Goal: Task Accomplishment & Management: Manage account settings

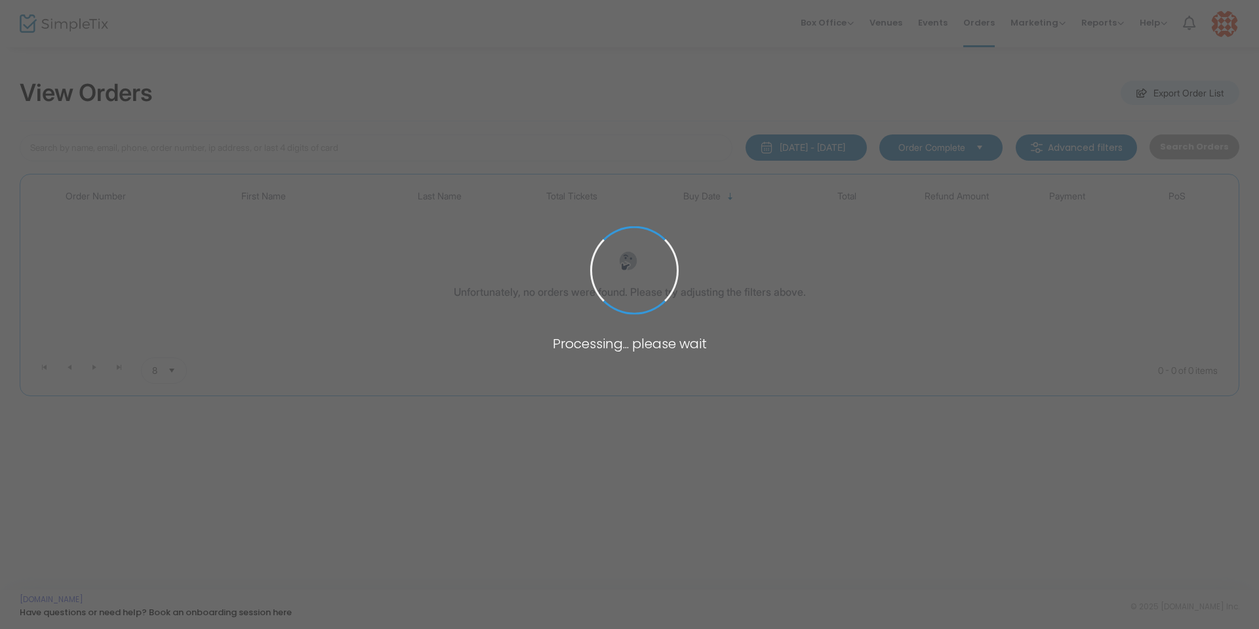
type input "[PERSON_NAME]"
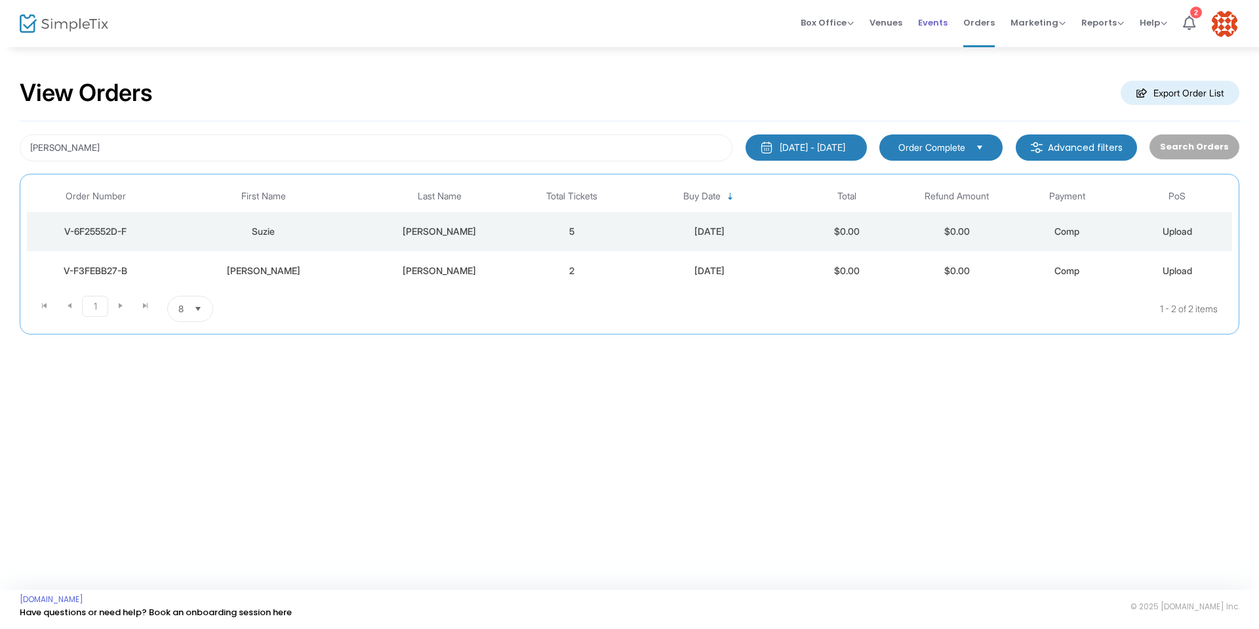
click at [943, 21] on span "Events" at bounding box center [933, 22] width 30 height 33
click at [988, 26] on span "Orders" at bounding box center [978, 22] width 31 height 33
drag, startPoint x: 124, startPoint y: 144, endPoint x: 0, endPoint y: 133, distance: 124.4
click at [0, 133] on div "View Orders Export Order List jasman 6/22/2025 - 9/22/2025 Last 30 Days Today Y…" at bounding box center [629, 213] width 1259 height 334
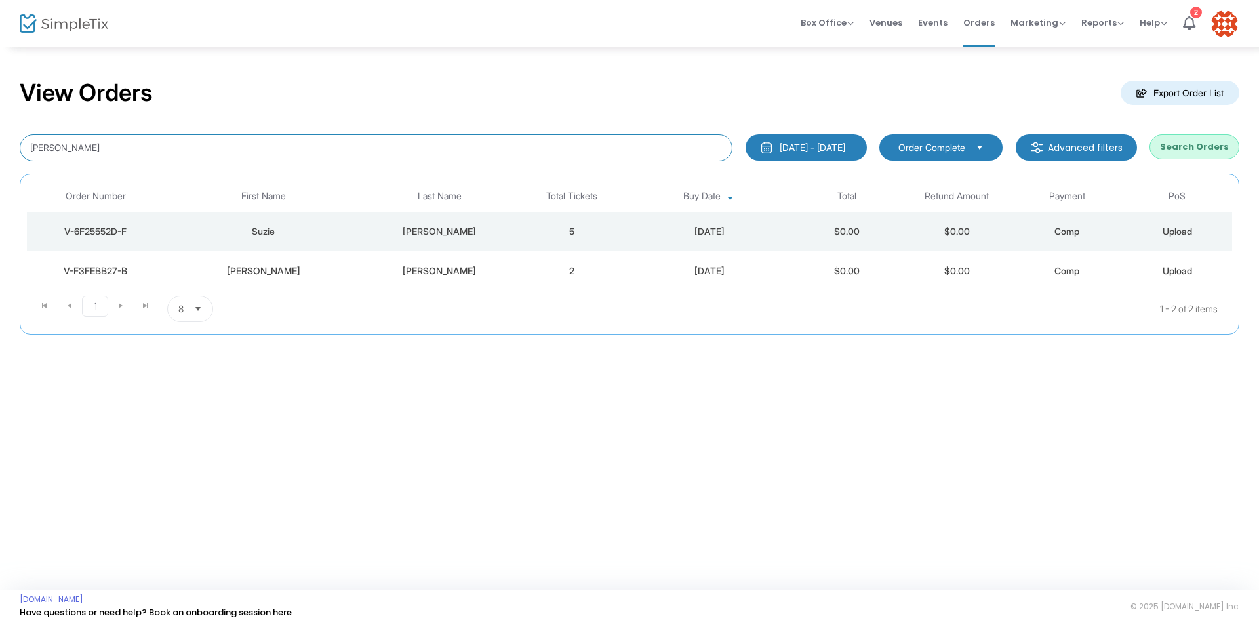
type input "debbie"
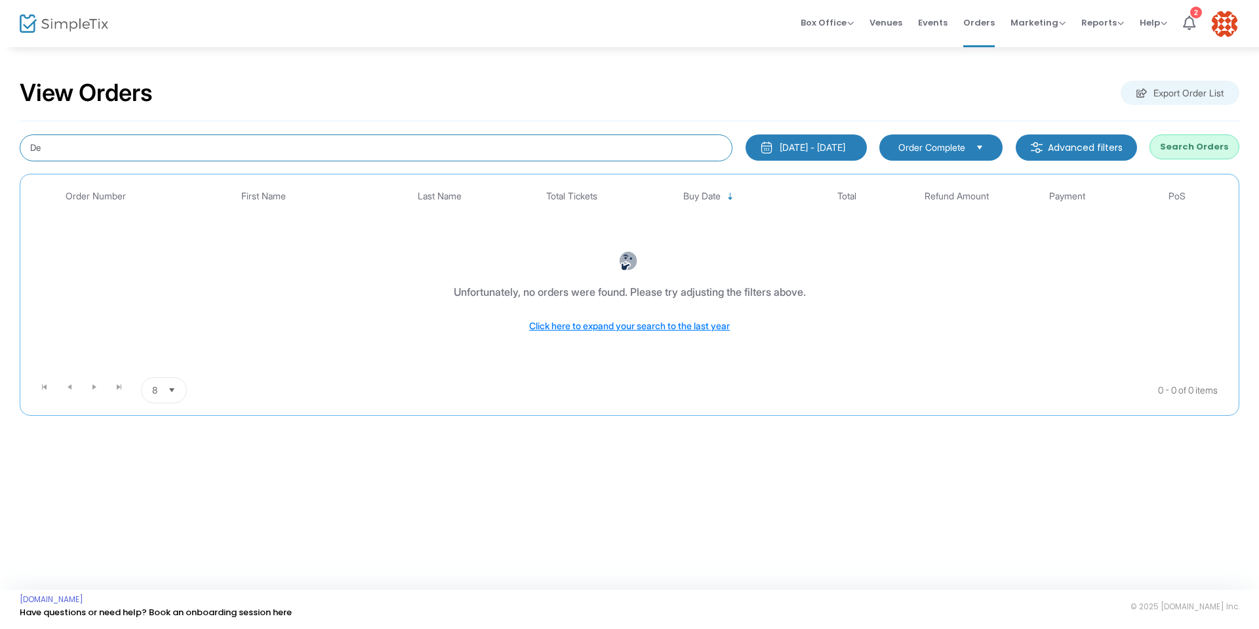
type input "D"
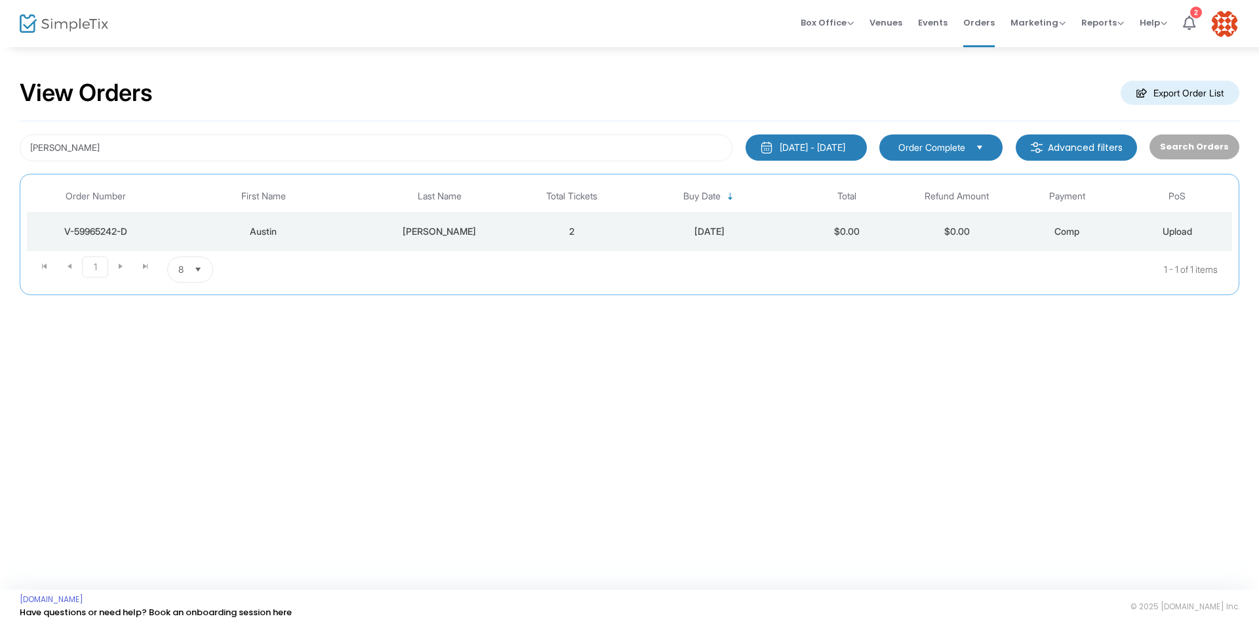
click at [99, 232] on div "V-59965242-D" at bounding box center [95, 231] width 131 height 13
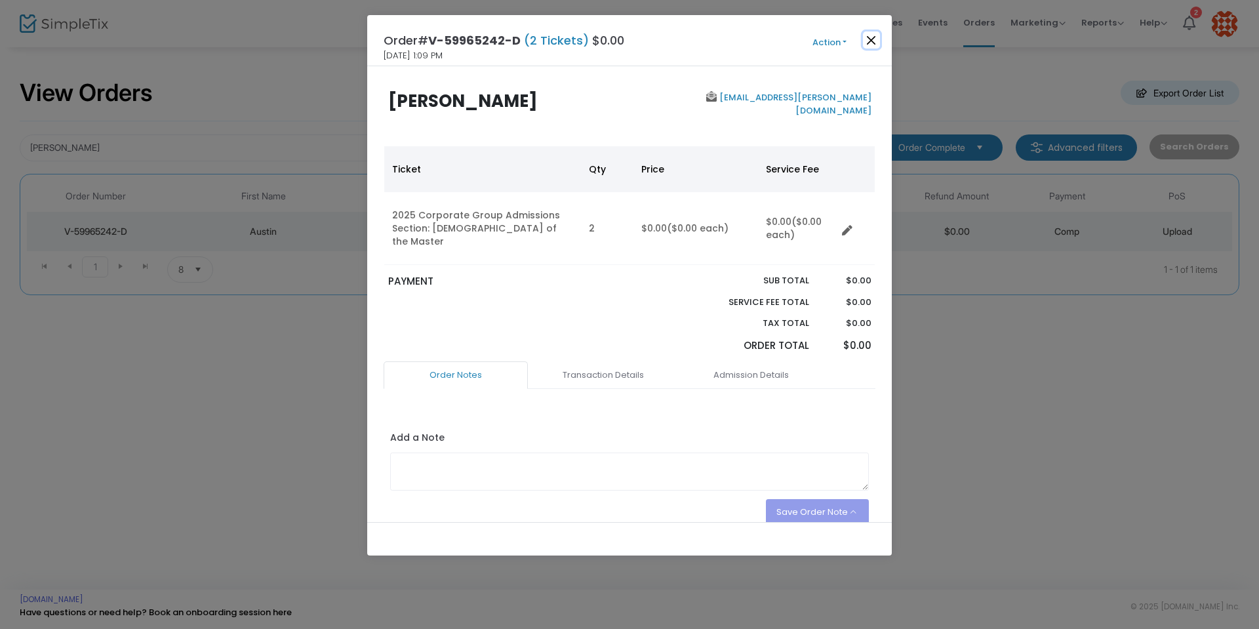
click at [873, 37] on button "Close" at bounding box center [871, 39] width 17 height 17
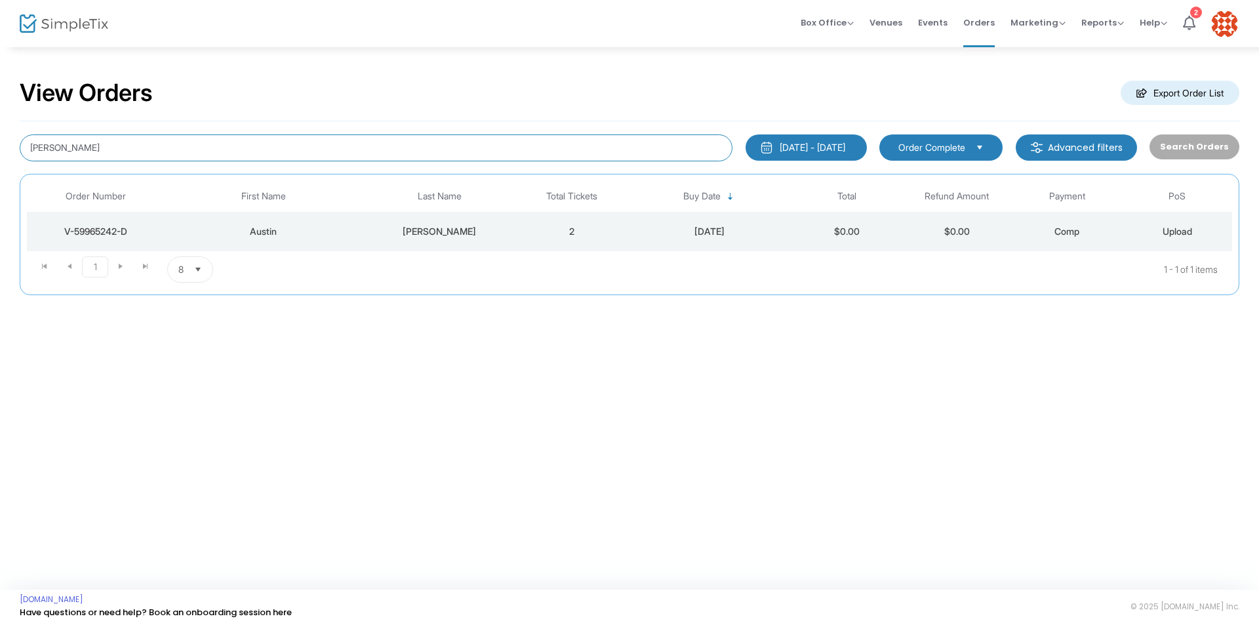
drag, startPoint x: 101, startPoint y: 147, endPoint x: 0, endPoint y: 138, distance: 101.4
click at [0, 138] on div "View Orders Export Order List lubker 6/22/2025 - 9/22/2025 Last 30 Days Today Y…" at bounding box center [629, 193] width 1259 height 295
type input "Kyle"
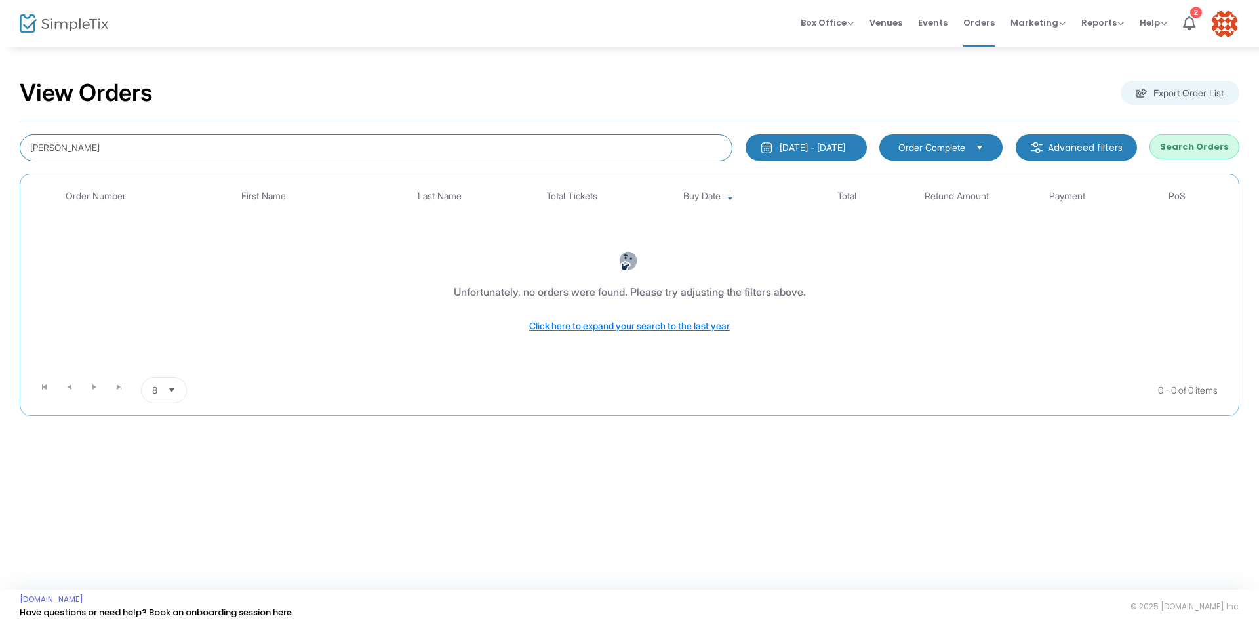
type input "Kyle cope"
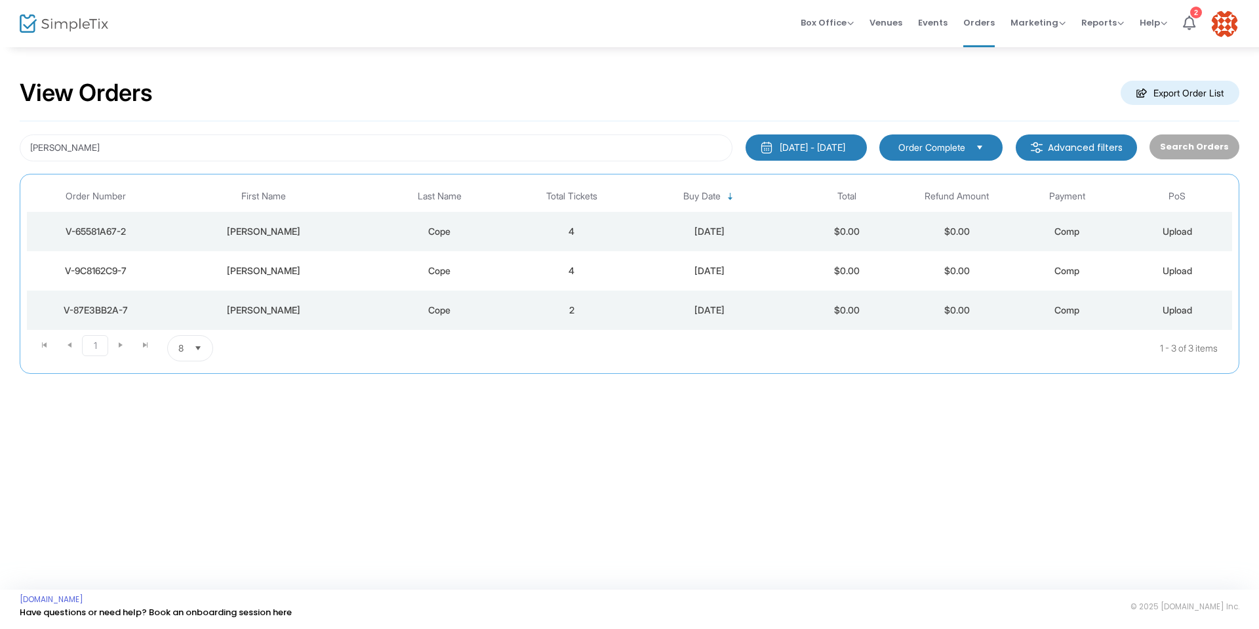
click at [103, 230] on div "V-65581A67-2" at bounding box center [95, 231] width 131 height 13
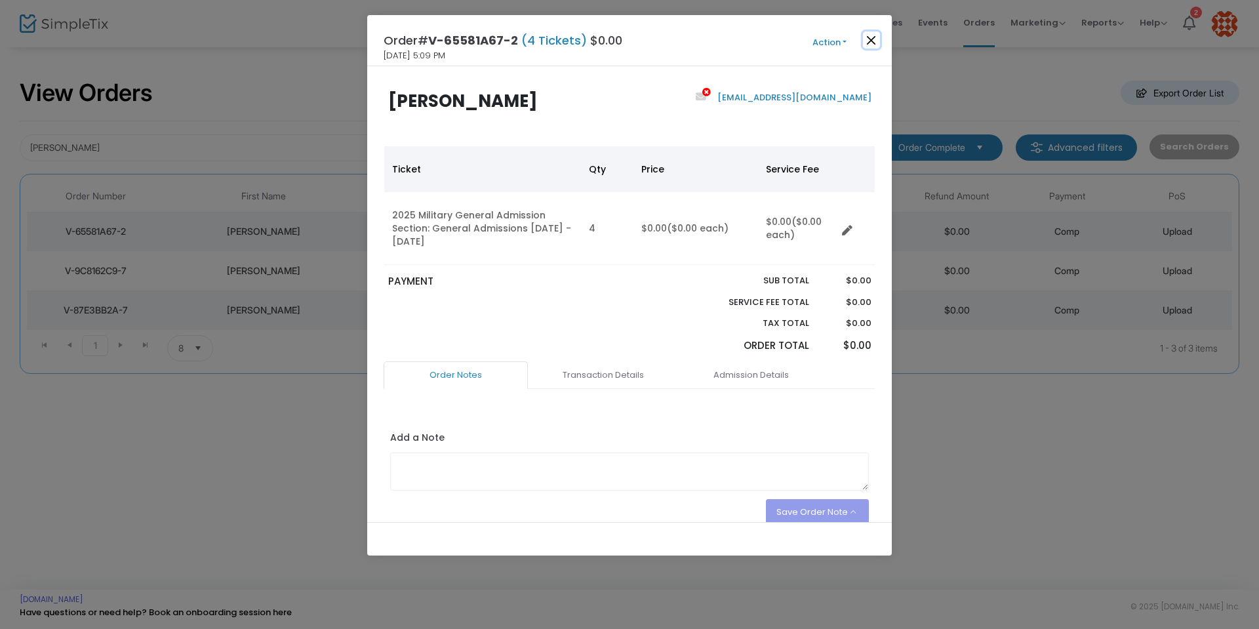
click at [870, 37] on button "Close" at bounding box center [871, 39] width 17 height 17
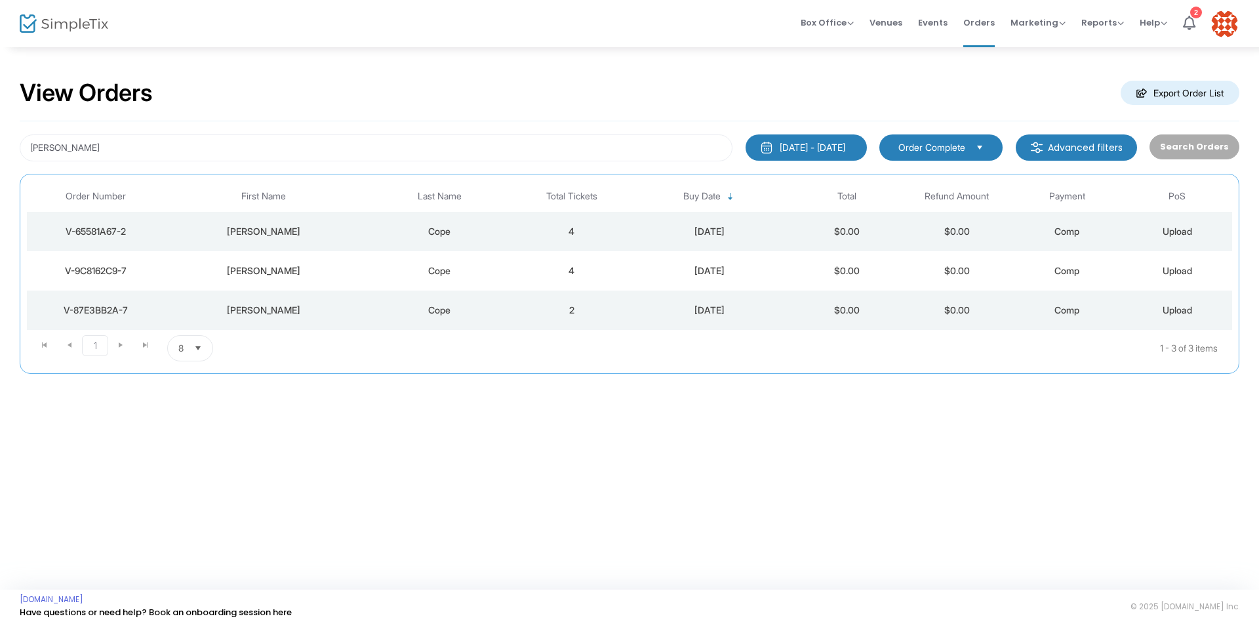
click at [94, 273] on div "V-9C8162C9-7" at bounding box center [95, 270] width 131 height 13
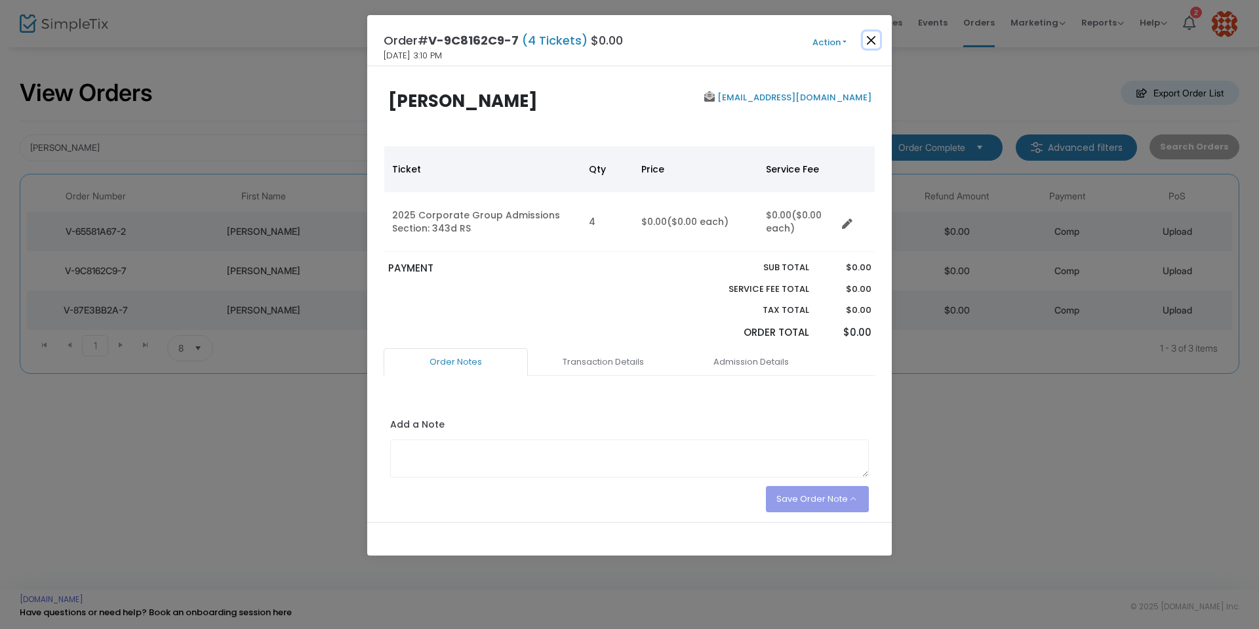
click at [873, 37] on button "Close" at bounding box center [871, 39] width 17 height 17
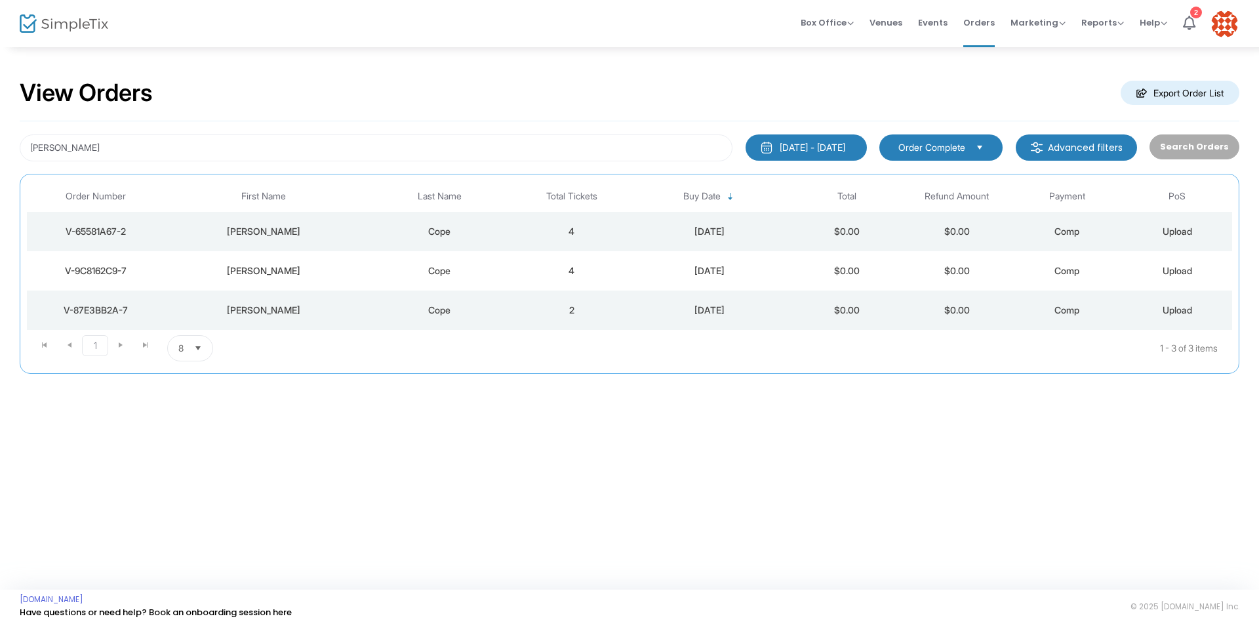
click at [114, 311] on div "V-87E3BB2A-7" at bounding box center [95, 310] width 131 height 13
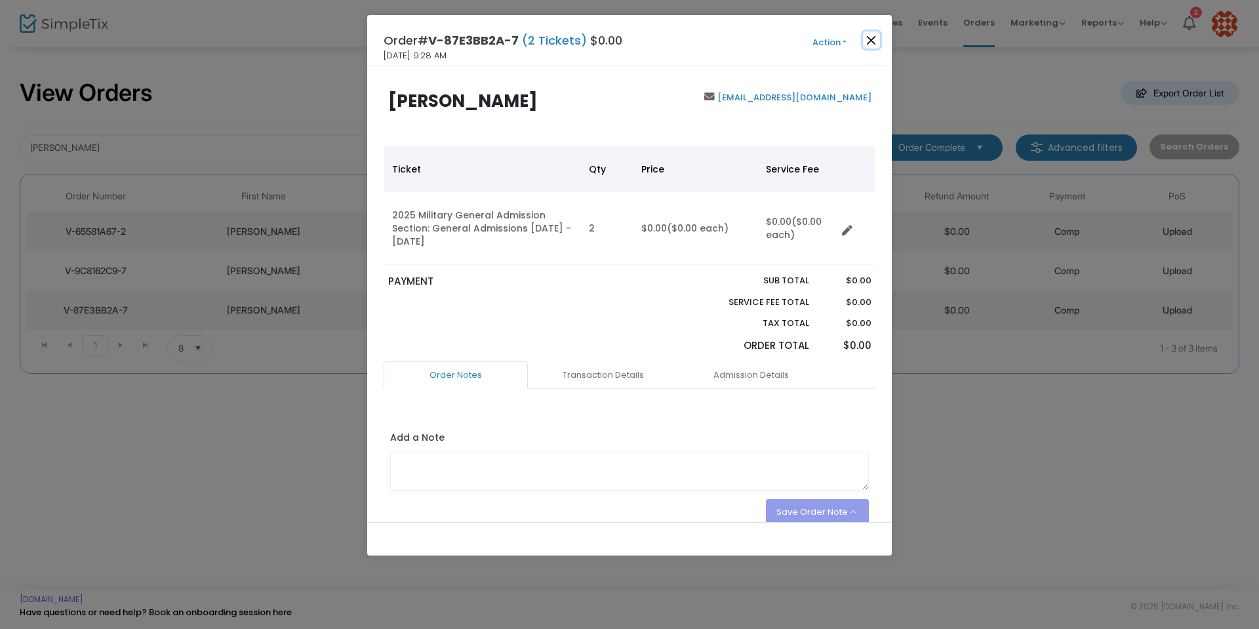
click at [872, 38] on button "Close" at bounding box center [871, 39] width 17 height 17
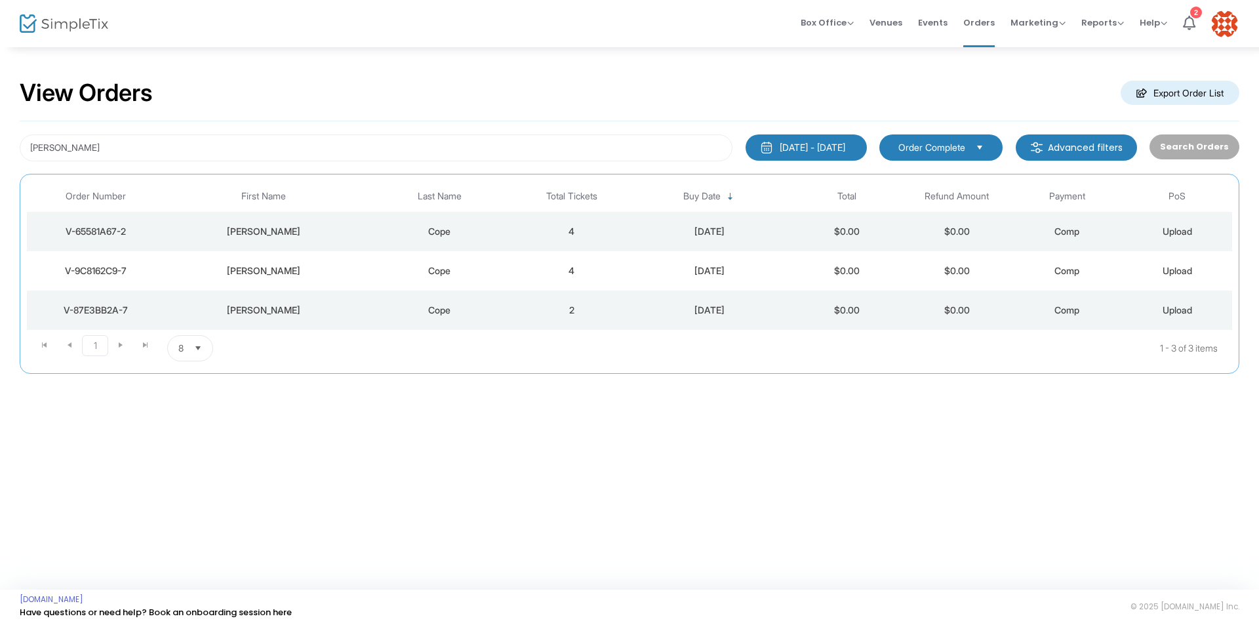
click at [82, 230] on div "V-65581A67-2" at bounding box center [95, 231] width 131 height 13
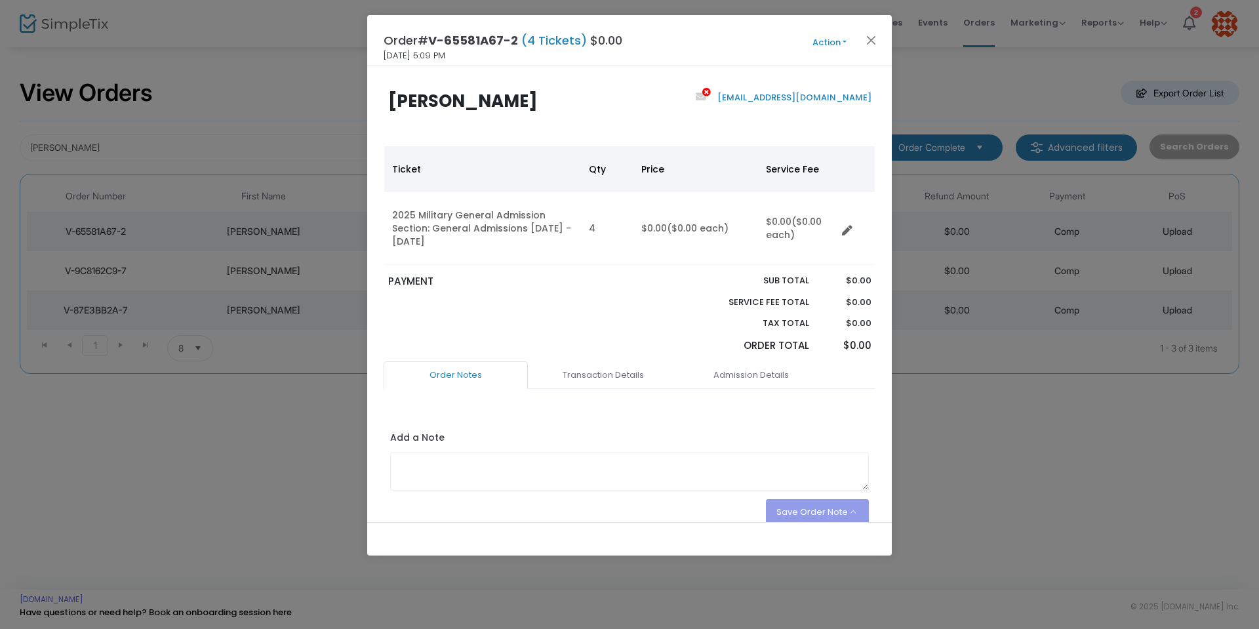
click at [843, 40] on button "Action" at bounding box center [829, 42] width 79 height 14
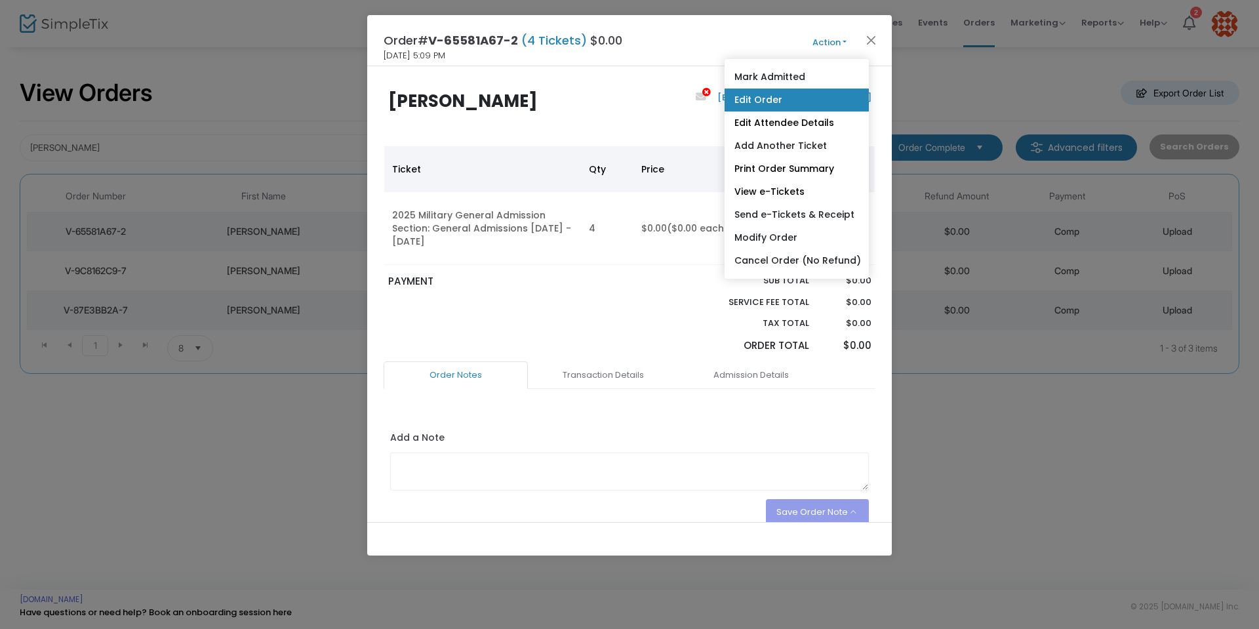
click at [771, 102] on link "Edit Order" at bounding box center [797, 100] width 144 height 23
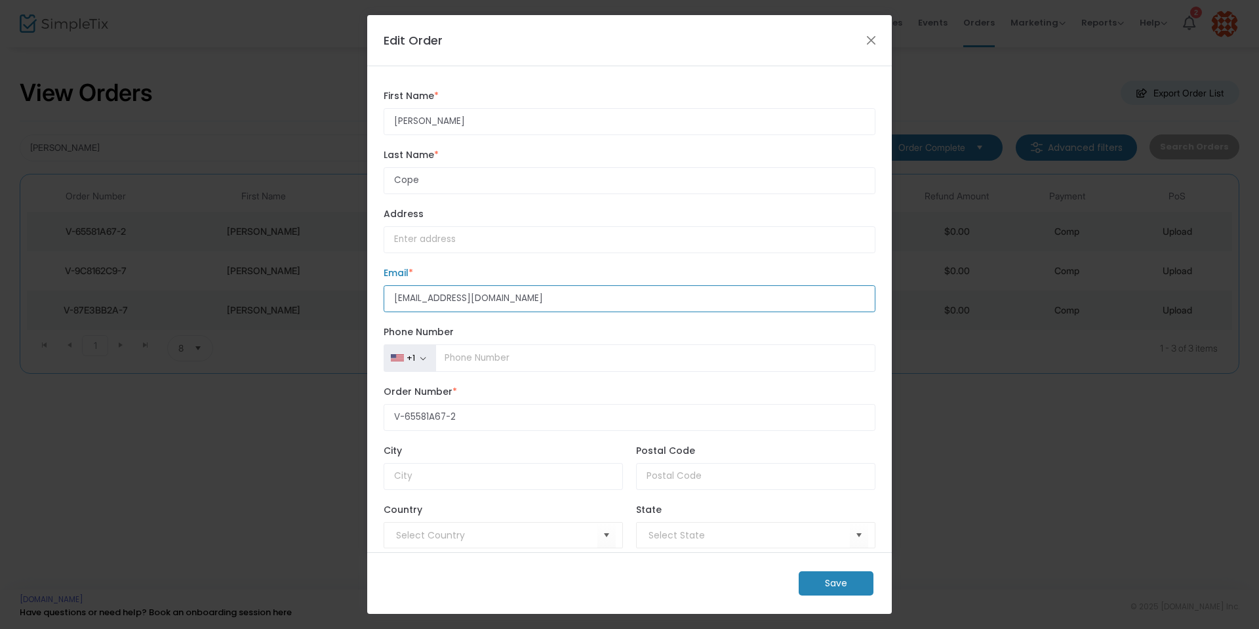
drag, startPoint x: 586, startPoint y: 304, endPoint x: 277, endPoint y: 299, distance: 308.3
click at [277, 299] on ngb-modal-window "Edit Order Kyle First Name * First Name is required. Cope Last Name * Last Name…" at bounding box center [629, 314] width 1259 height 629
paste input
type input "kylemichaelcope@startmail.com"
click at [843, 582] on m-button "Save" at bounding box center [836, 583] width 75 height 24
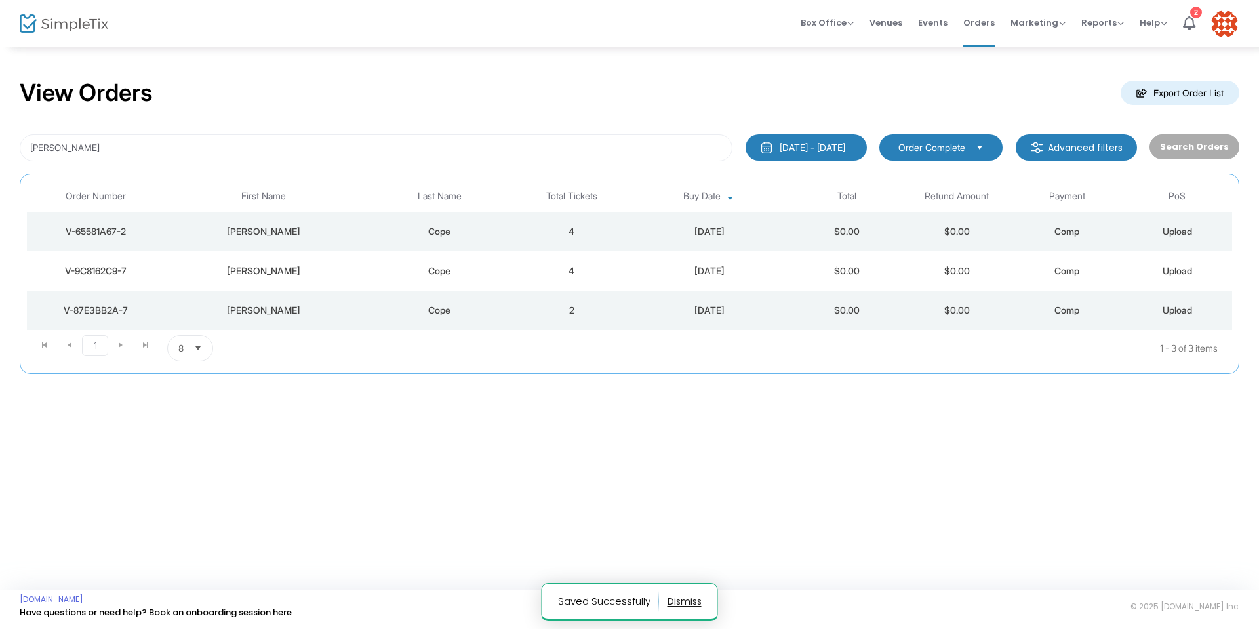
click at [110, 232] on div "V-65581A67-2" at bounding box center [95, 231] width 131 height 13
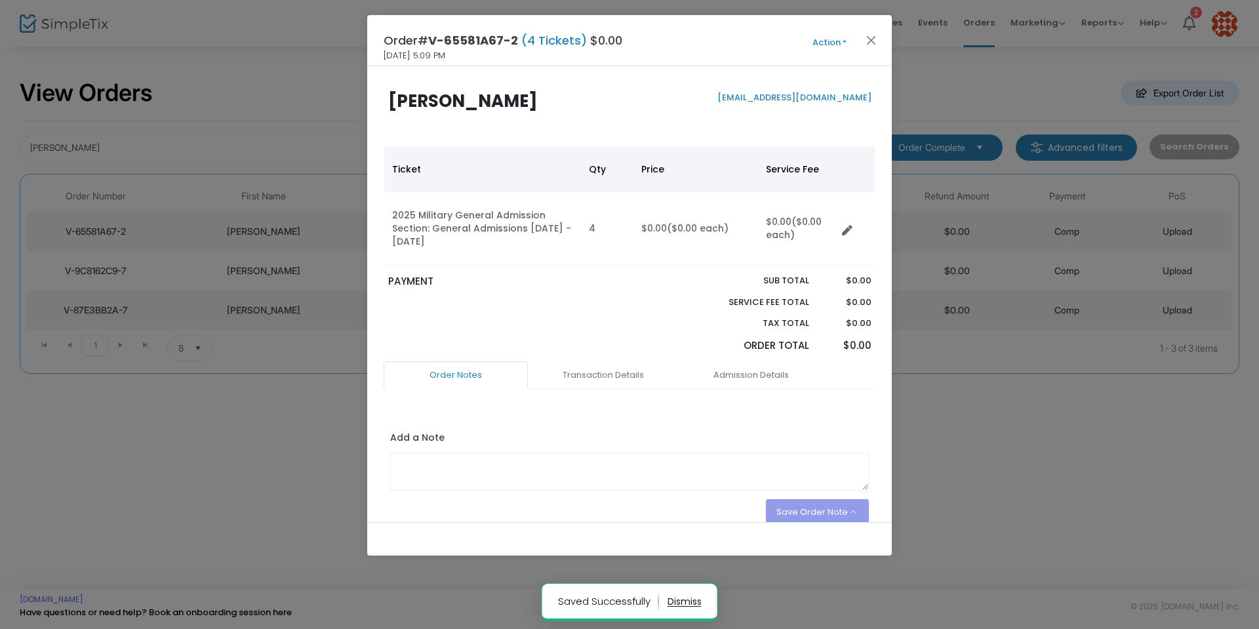
click at [845, 39] on button "Action" at bounding box center [829, 42] width 79 height 14
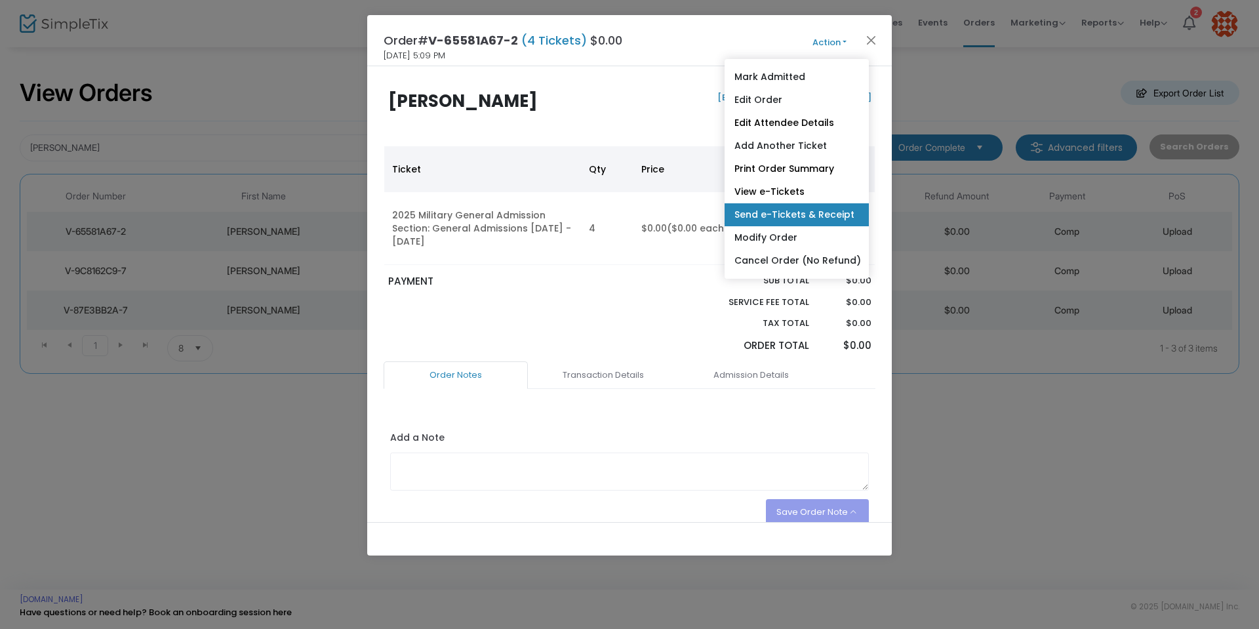
click at [800, 216] on link "Send e-Tickets & Receipt" at bounding box center [797, 214] width 144 height 23
type input "kylemichaelcope@startmail.com"
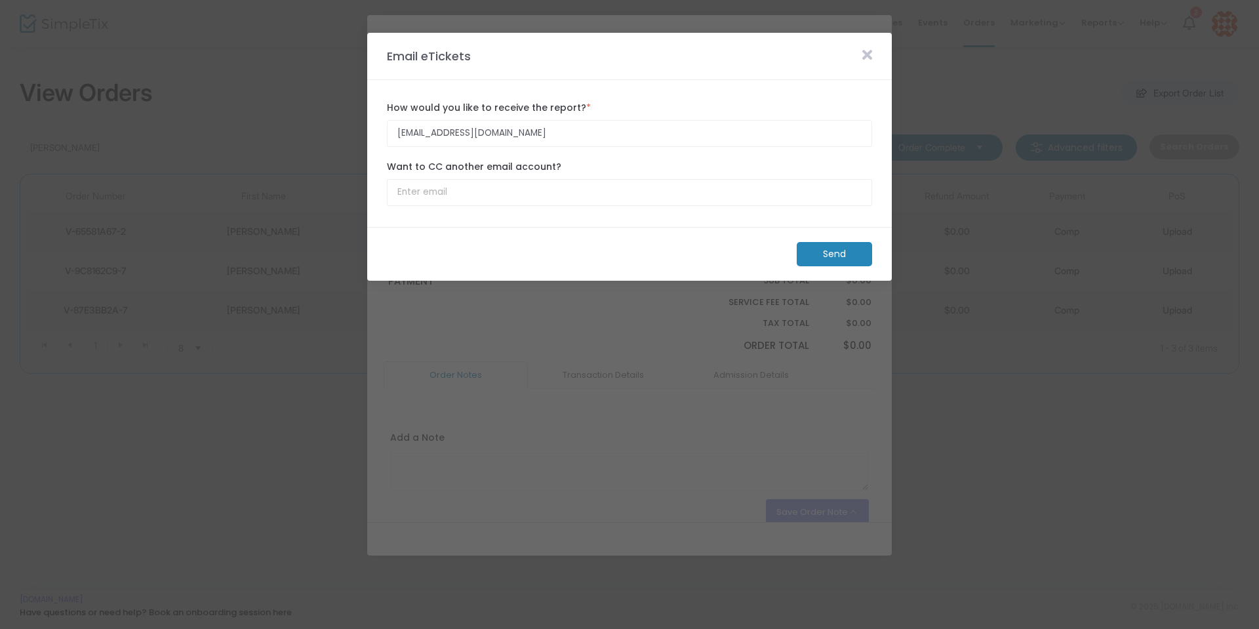
click at [833, 258] on m-button "Send" at bounding box center [834, 254] width 75 height 24
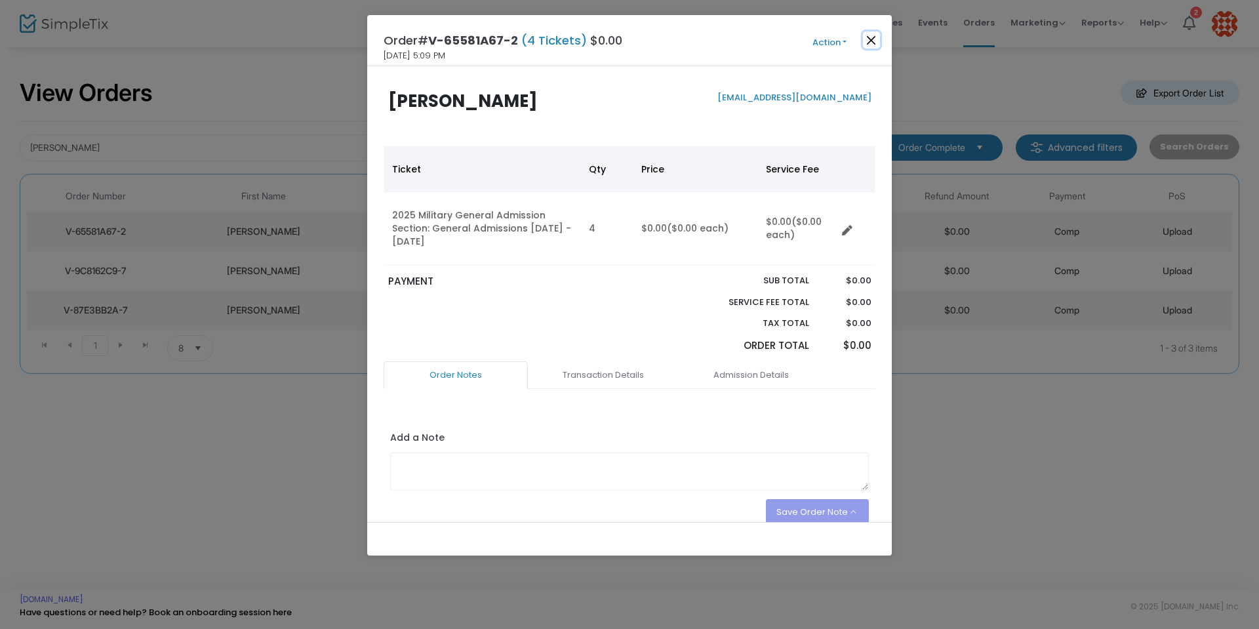
click at [872, 43] on button "Close" at bounding box center [871, 39] width 17 height 17
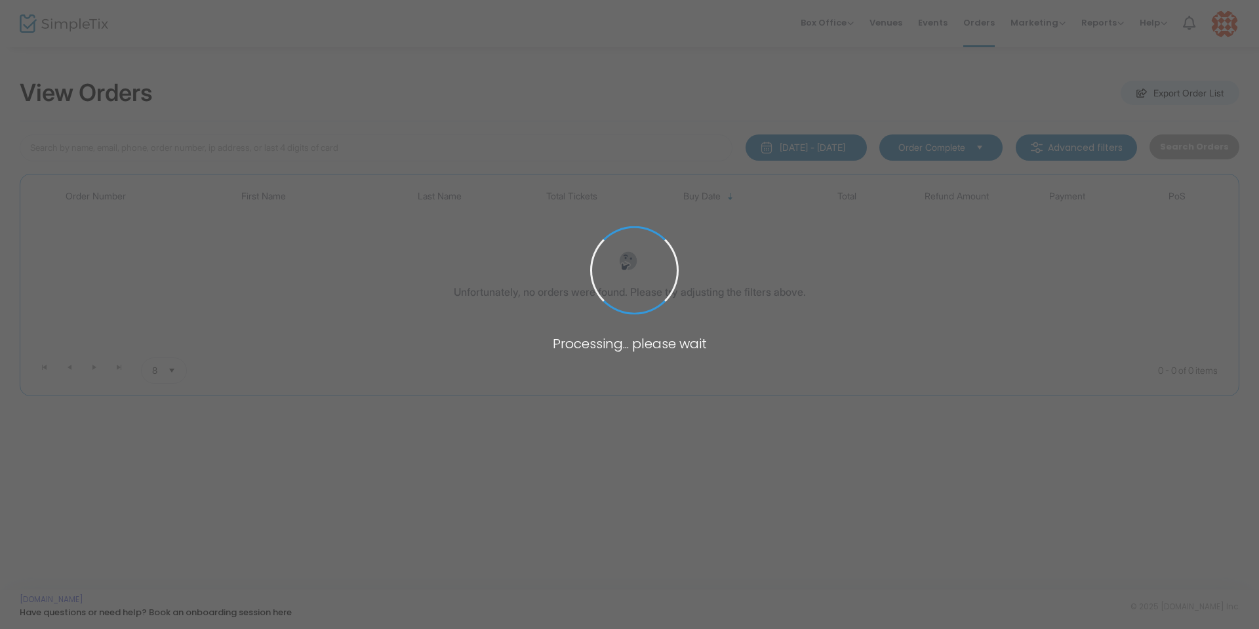
type input "[PERSON_NAME]"
